Goal: Task Accomplishment & Management: Manage account settings

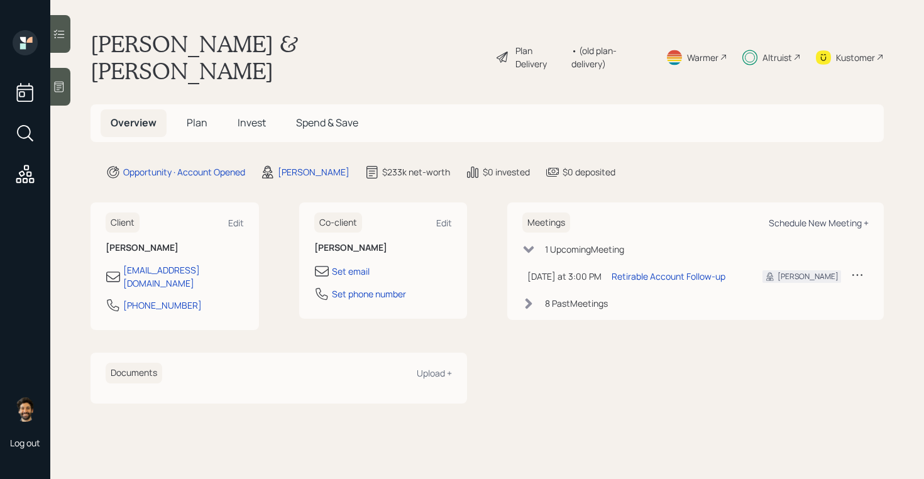
click at [815, 217] on div "Schedule New Meeting +" at bounding box center [819, 223] width 100 height 12
select select "f14b762f-c7c2-4b89-9227-8fa891345eea"
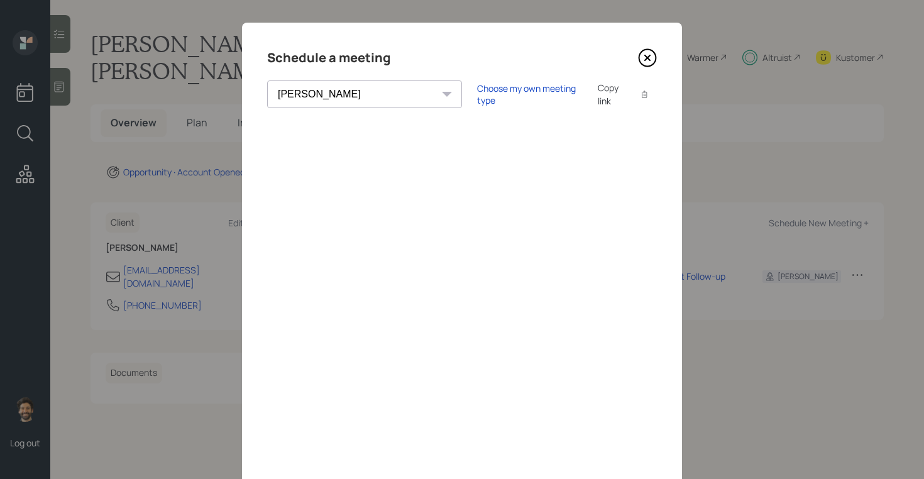
scroll to position [11, 0]
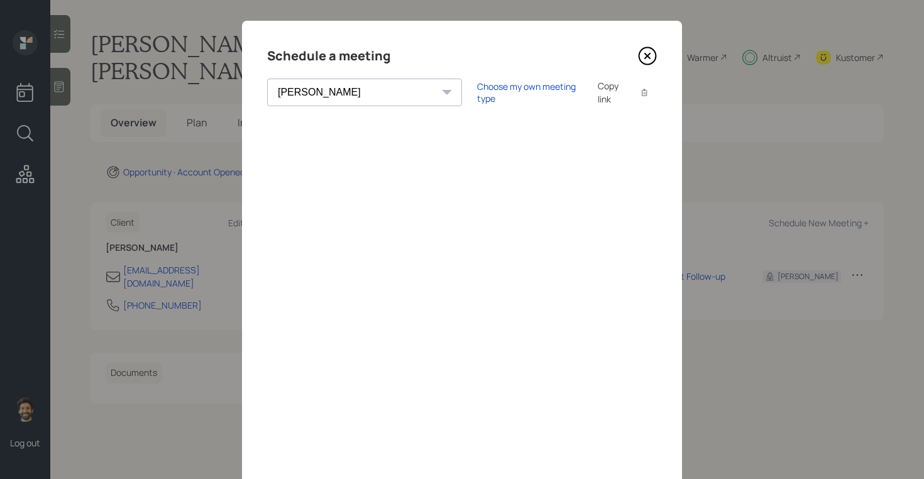
click at [642, 57] on icon at bounding box center [647, 56] width 19 height 19
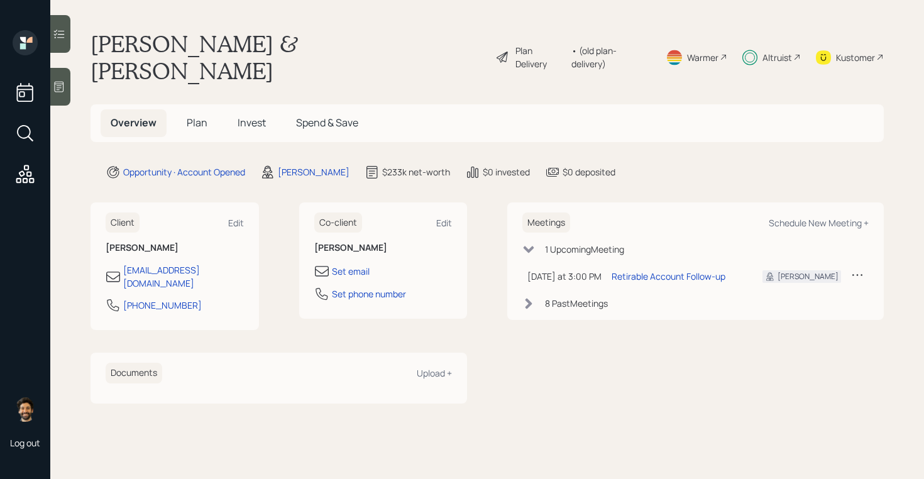
click at [564, 297] on div "8 Past Meeting s" at bounding box center [576, 303] width 63 height 13
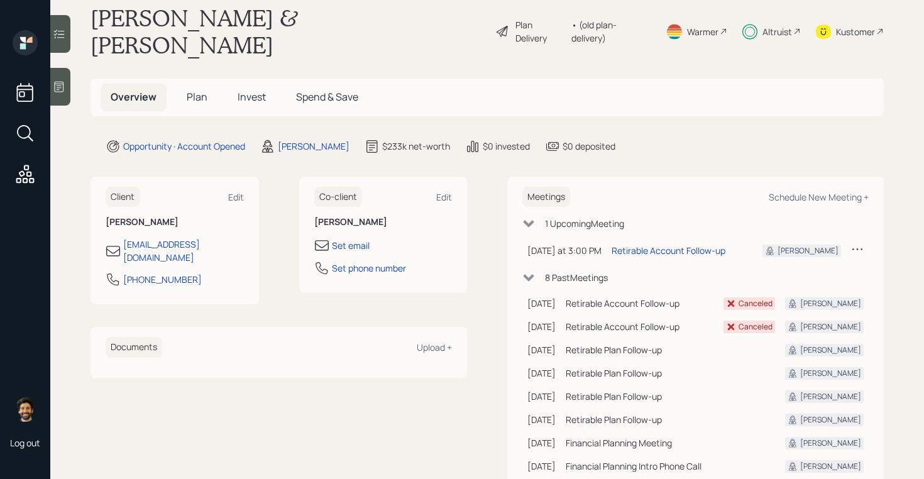
scroll to position [27, 0]
click at [789, 190] on div "Schedule New Meeting +" at bounding box center [819, 196] width 100 height 12
select select "f14b762f-c7c2-4b89-9227-8fa891345eea"
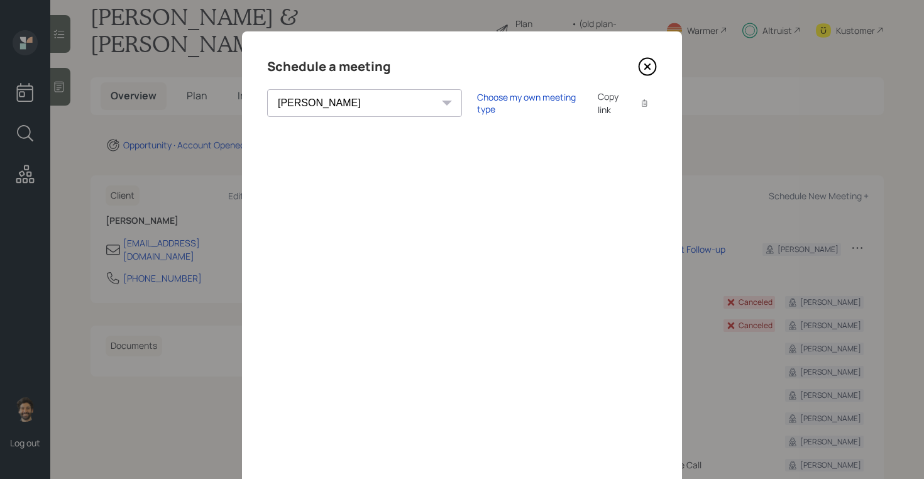
click at [651, 63] on icon at bounding box center [647, 66] width 19 height 19
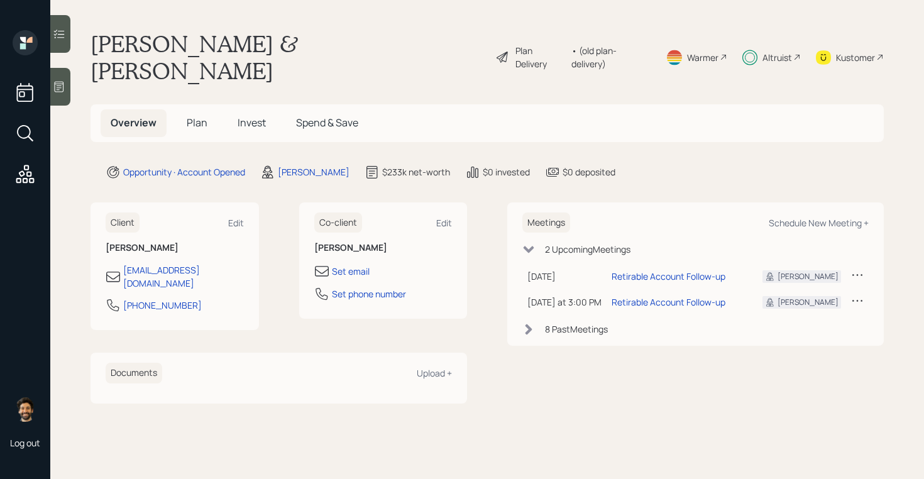
click at [200, 116] on span "Plan" at bounding box center [197, 123] width 21 height 14
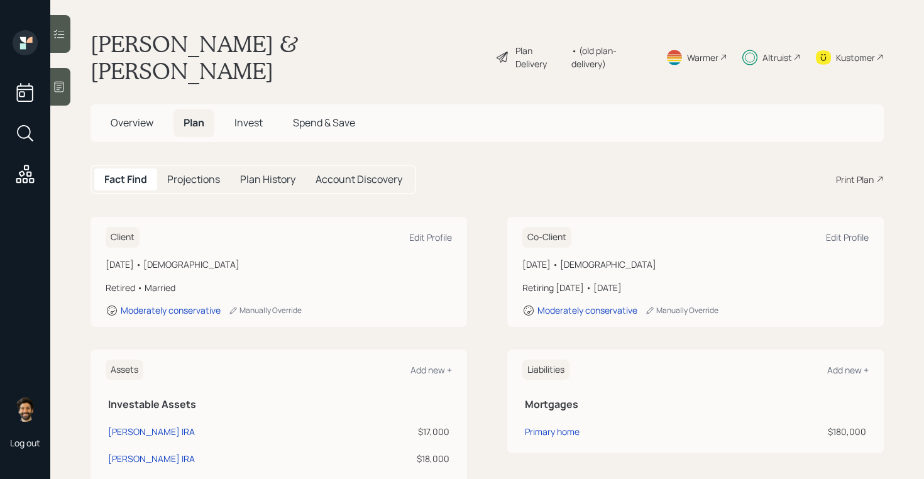
click at [249, 116] on span "Invest" at bounding box center [248, 123] width 28 height 14
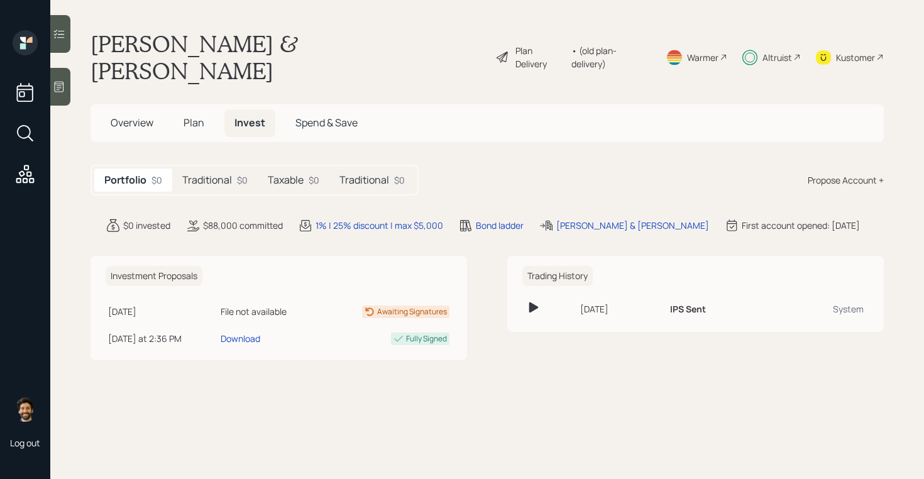
click at [226, 174] on h5 "Traditional" at bounding box center [207, 180] width 50 height 12
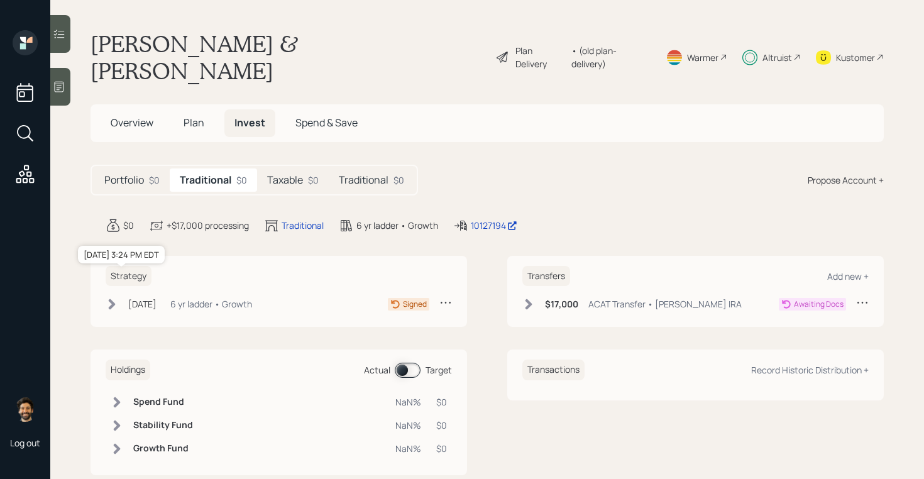
click at [149, 297] on div "[DATE]" at bounding box center [142, 303] width 28 height 13
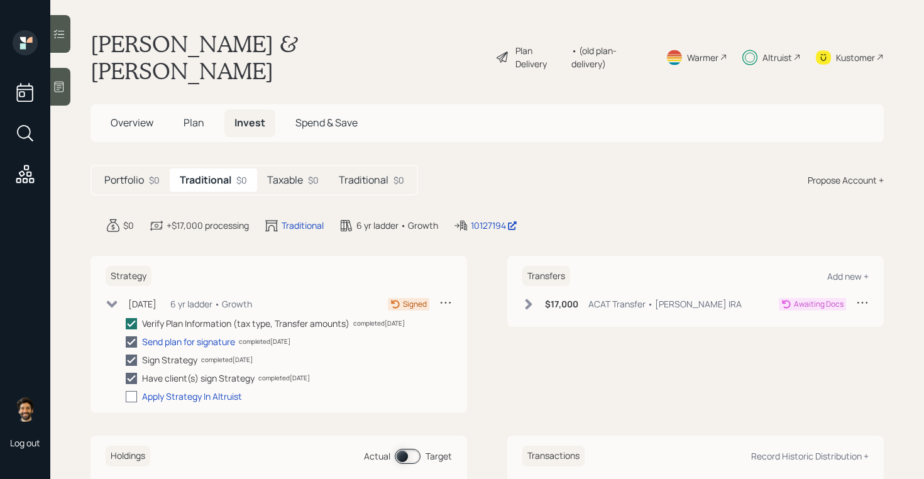
click at [136, 391] on div at bounding box center [131, 396] width 11 height 11
click at [126, 396] on input "checkbox" at bounding box center [125, 396] width 1 height 1
checkbox input "true"
click at [289, 174] on h5 "Taxable" at bounding box center [285, 180] width 36 height 12
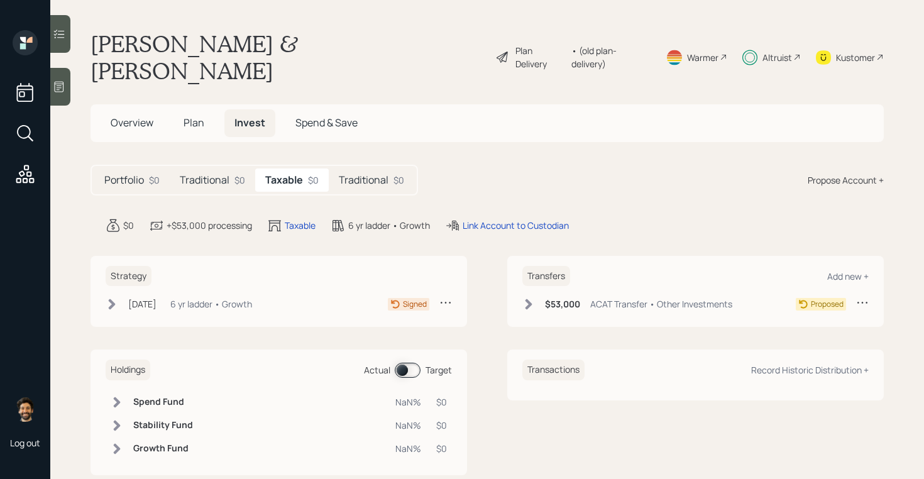
click at [115, 296] on div "[DATE] [DATE] 3:25 PM EDT 6 yr ladder • Growth Signed" at bounding box center [279, 306] width 346 height 21
click at [124, 296] on div "[DATE] [DATE] 3:25 PM EDT 6 yr ladder • Growth" at bounding box center [179, 304] width 146 height 16
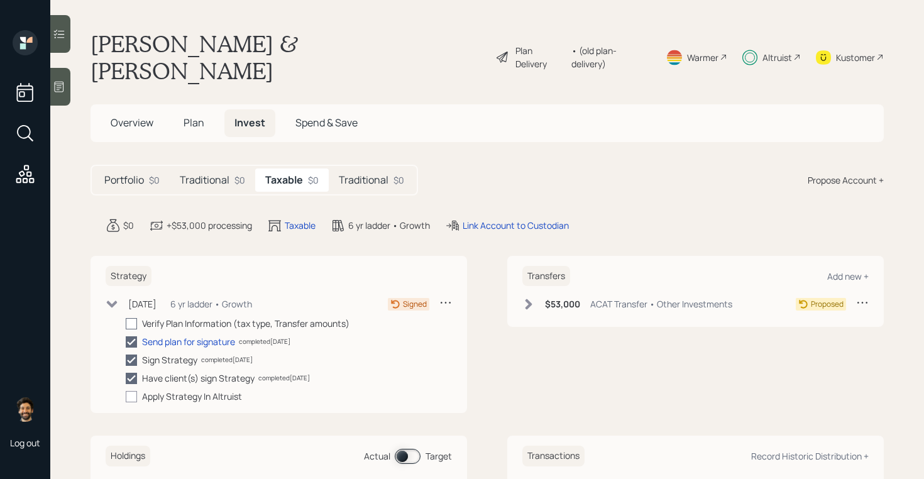
click at [135, 318] on div at bounding box center [131, 323] width 11 height 11
click at [126, 323] on input "checkbox" at bounding box center [125, 323] width 1 height 1
checkbox input "true"
click at [135, 360] on div "Verify Plan Information (tax type, Transfer amounts) completed [DATE] Send plan…" at bounding box center [289, 360] width 326 height 86
click at [135, 391] on div at bounding box center [131, 396] width 11 height 11
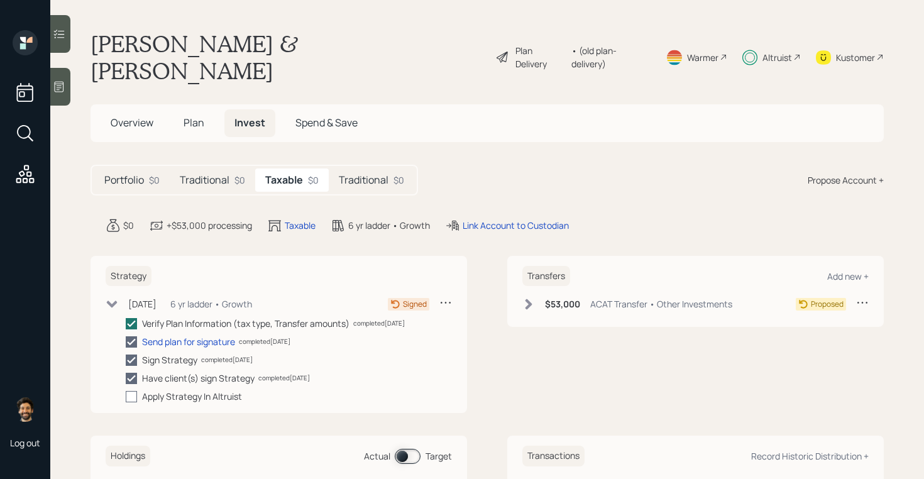
click at [126, 396] on input "checkbox" at bounding box center [125, 396] width 1 height 1
checkbox input "true"
click at [366, 174] on h5 "Traditional" at bounding box center [364, 180] width 50 height 12
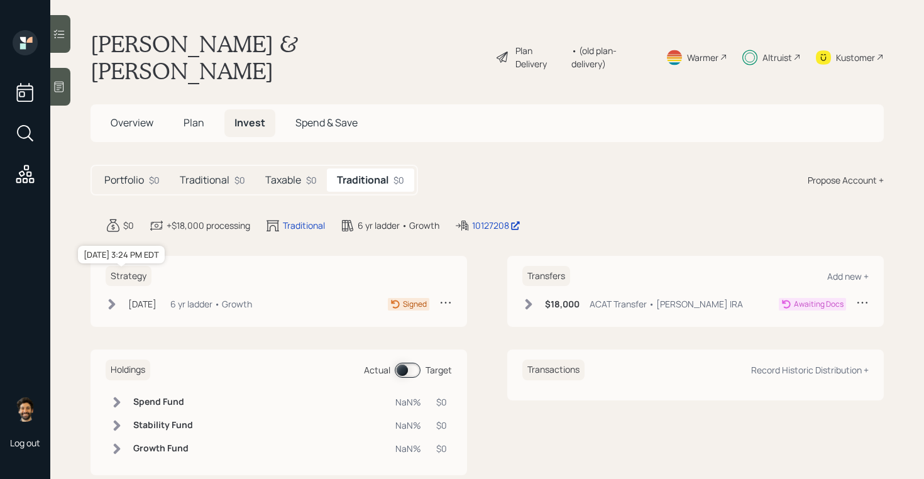
click at [129, 297] on div "[DATE]" at bounding box center [142, 303] width 28 height 13
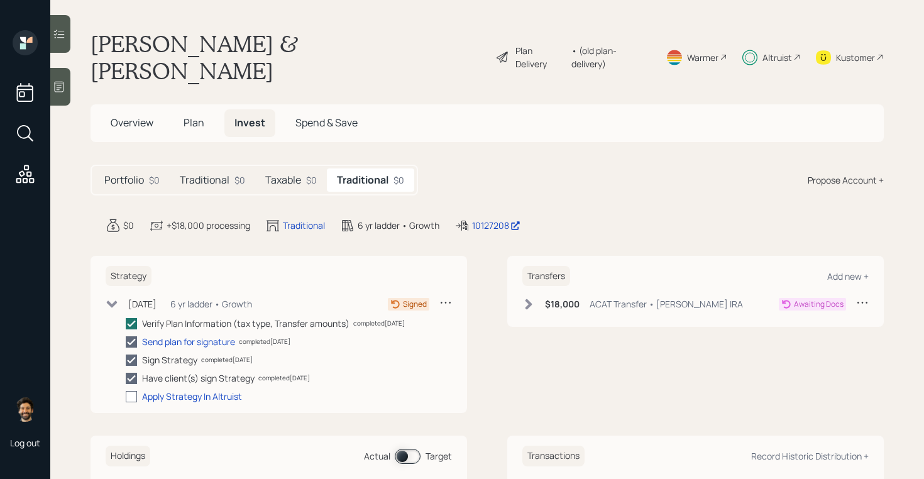
click at [140, 390] on label at bounding box center [134, 396] width 16 height 13
click at [126, 396] on input "checkbox" at bounding box center [125, 396] width 1 height 1
checkbox input "true"
